Goal: Task Accomplishment & Management: Use online tool/utility

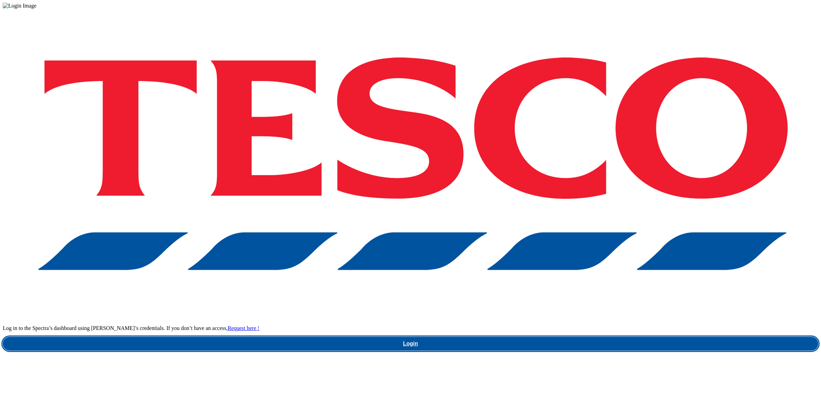
click at [597, 337] on link "Login" at bounding box center [410, 344] width 815 height 14
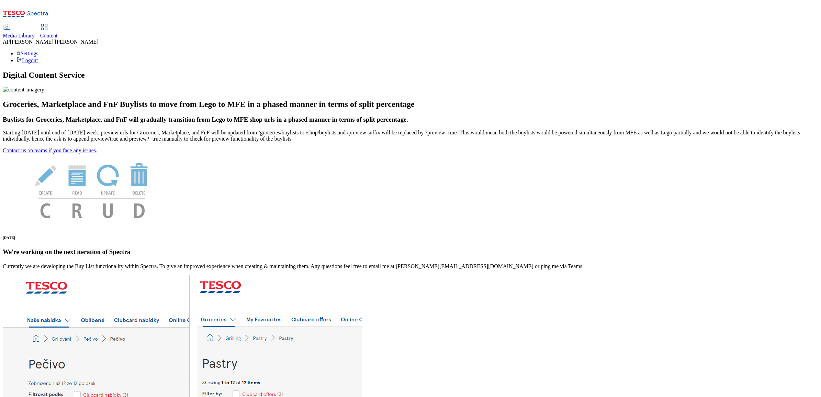
click at [58, 33] on span "Content" at bounding box center [49, 36] width 18 height 6
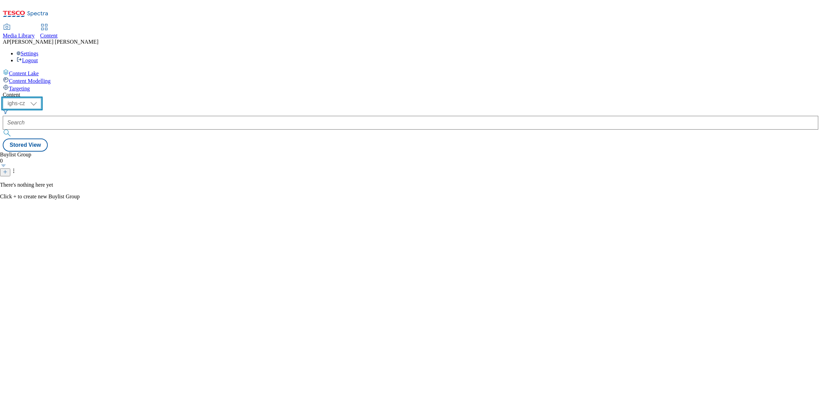
click at [41, 98] on select "ighs-cz ighs-hu ighs-sk" at bounding box center [22, 103] width 38 height 11
select select "ighs-cz"
click at [41, 98] on select "ighs-cz ighs-hu ighs-sk" at bounding box center [22, 103] width 38 height 11
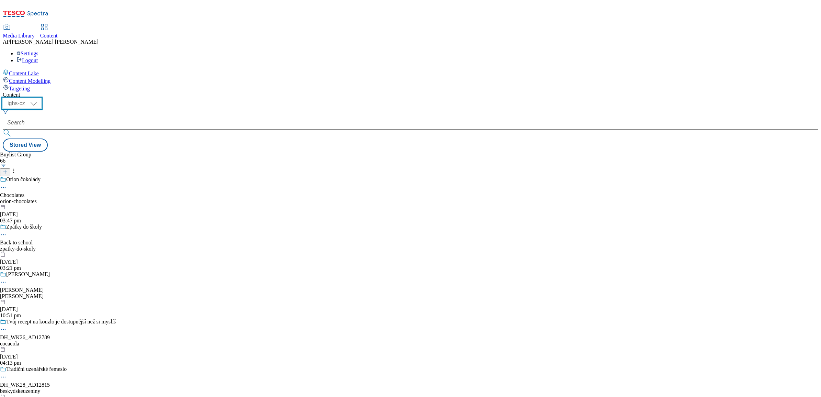
scroll to position [172, 0]
click at [67, 366] on div "Tradiční uzenářské řemeslo" at bounding box center [36, 369] width 60 height 6
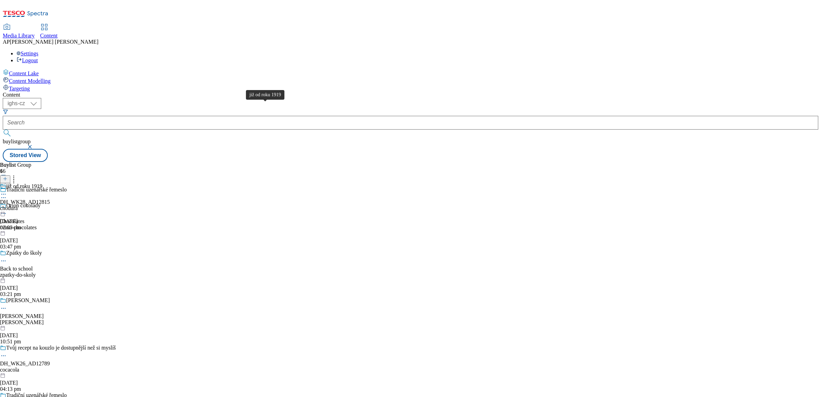
click at [42, 183] on div "již od roku 1919" at bounding box center [24, 186] width 36 height 6
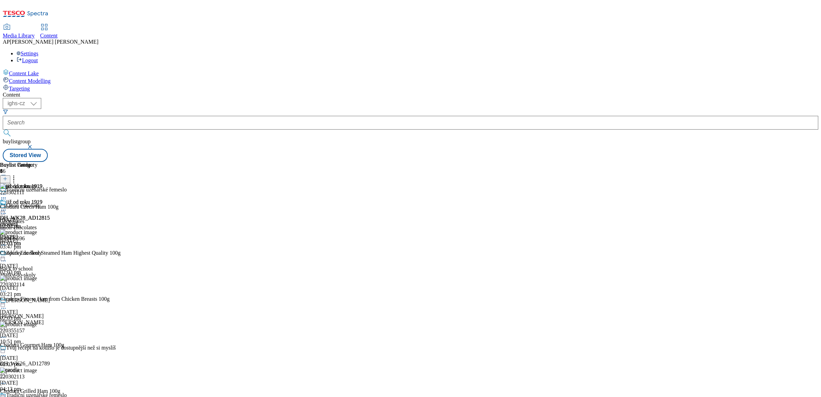
click at [50, 206] on div at bounding box center [25, 210] width 50 height 8
click at [36, 277] on span "Publish" at bounding box center [28, 279] width 15 height 5
